Goal: Answer question/provide support

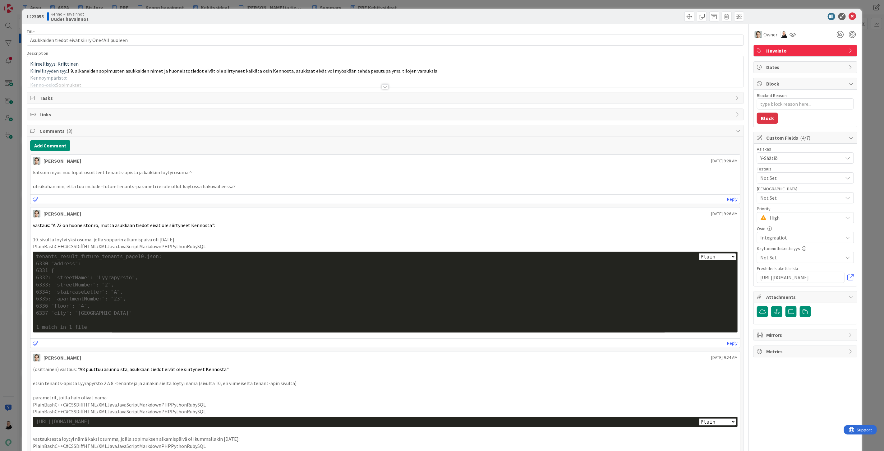
click at [384, 85] on div at bounding box center [385, 86] width 7 height 5
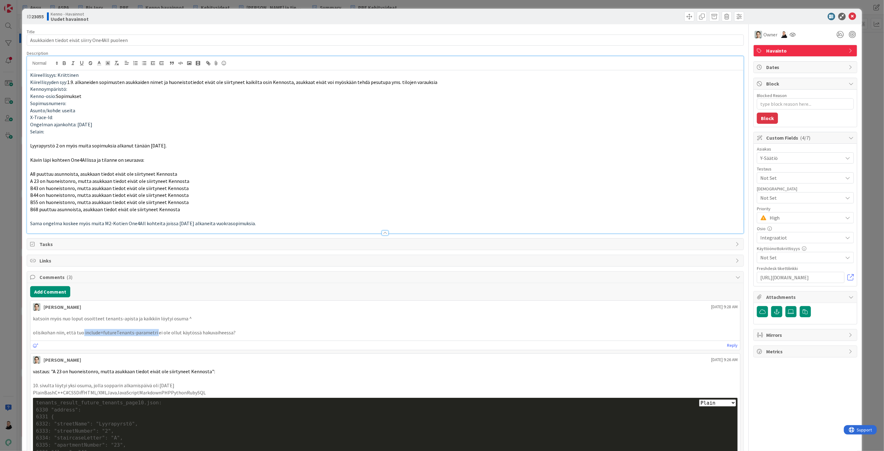
drag, startPoint x: 82, startPoint y: 333, endPoint x: 152, endPoint y: 334, distance: 69.9
click at [152, 333] on p "olisikohan niin, että tuo include=futureTenants-parametri ei ole ollut käytössä…" at bounding box center [385, 332] width 705 height 7
copy p "include=futureTenants-parametri"
click at [849, 15] on icon at bounding box center [852, 16] width 7 height 7
click at [847, 15] on div "Ansu ASPA BisJory PRE Kenno havainnot Kehitysideat Ohjeet ja tiedotteet Summary…" at bounding box center [450, 7] width 867 height 15
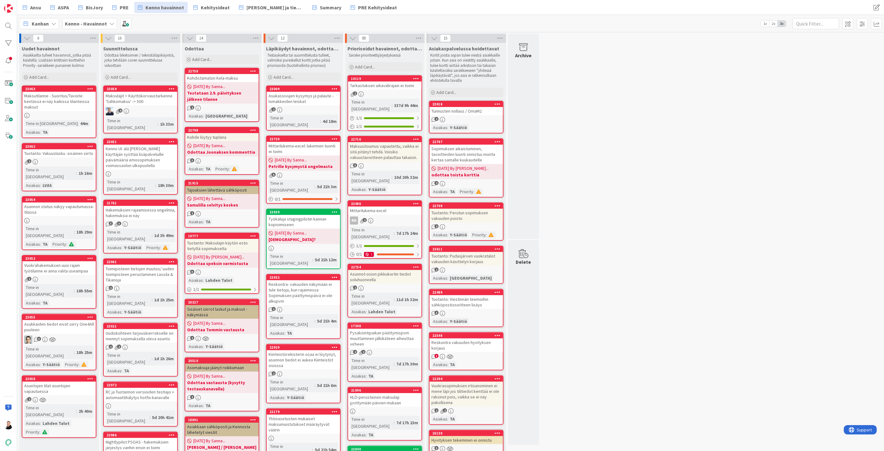
click at [137, 145] on div "Kenno UI: älä [PERSON_NAME] käyttäjän syöttää lisäpalveluille päivämääriä emoso…" at bounding box center [140, 157] width 73 height 25
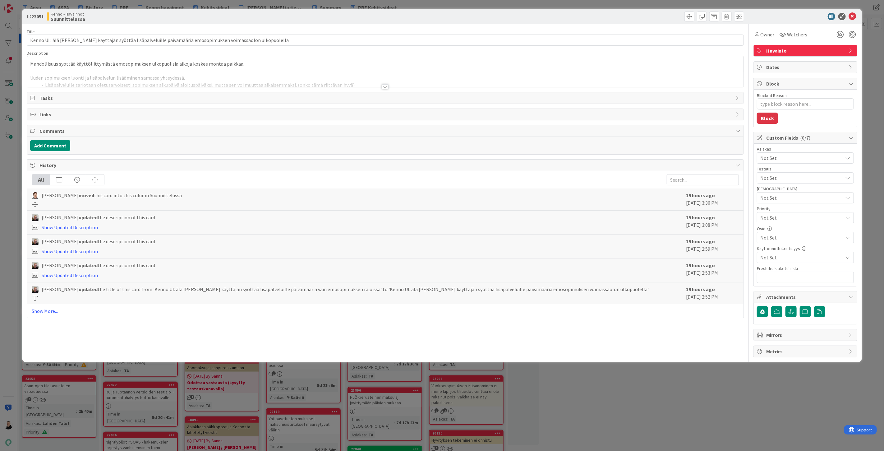
type textarea "x"
click at [385, 85] on div at bounding box center [385, 86] width 7 height 5
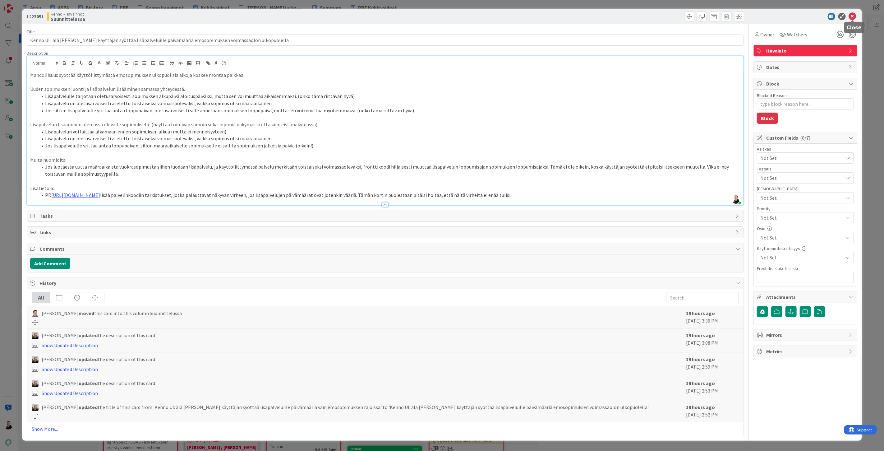
click at [854, 14] on icon at bounding box center [852, 16] width 7 height 7
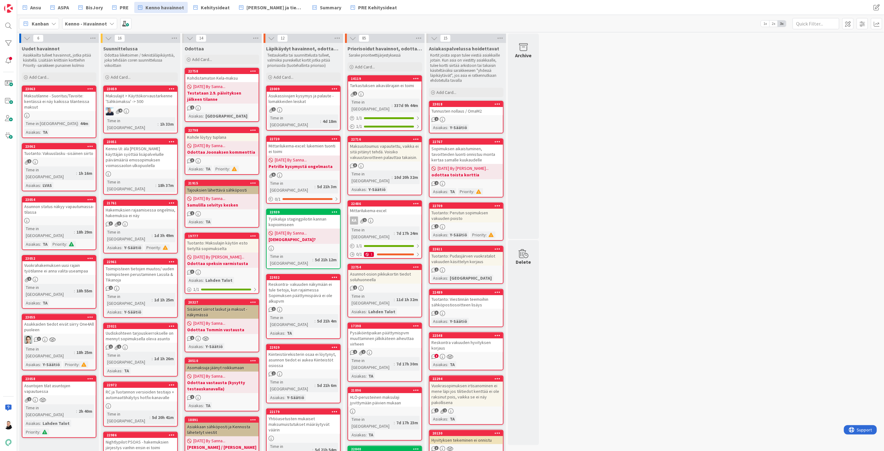
click at [25, 39] on icon at bounding box center [27, 38] width 7 height 7
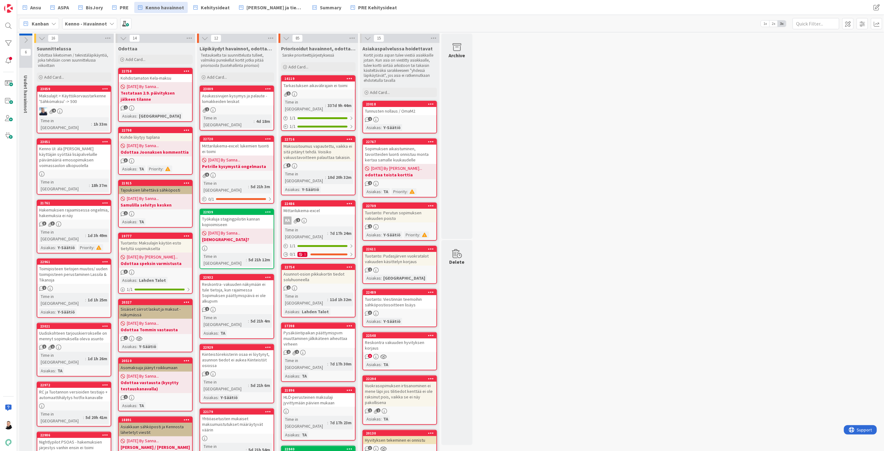
click at [25, 39] on icon at bounding box center [25, 40] width 7 height 7
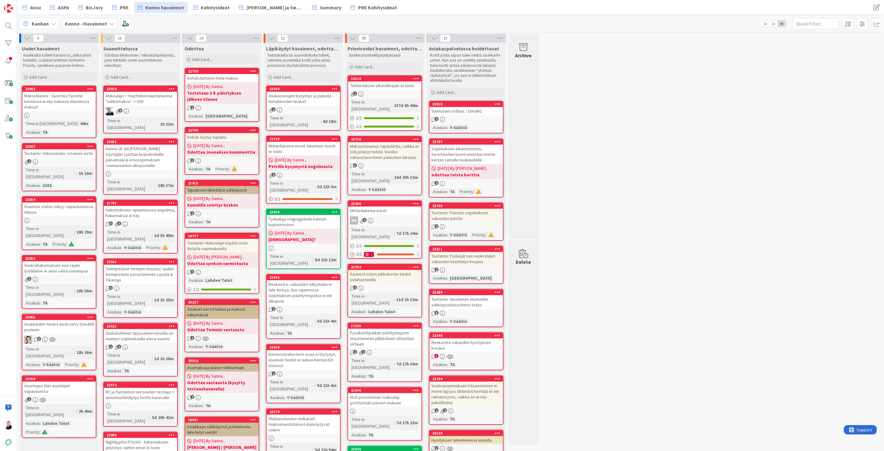
click at [110, 25] on icon at bounding box center [111, 23] width 5 height 5
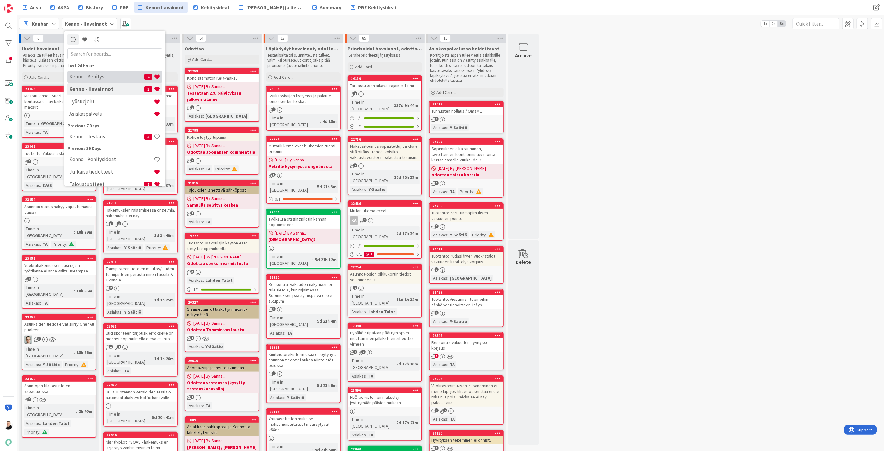
click at [85, 80] on div "Kenno - Kehitys 6" at bounding box center [114, 77] width 95 height 12
